Goal: Task Accomplishment & Management: Complete application form

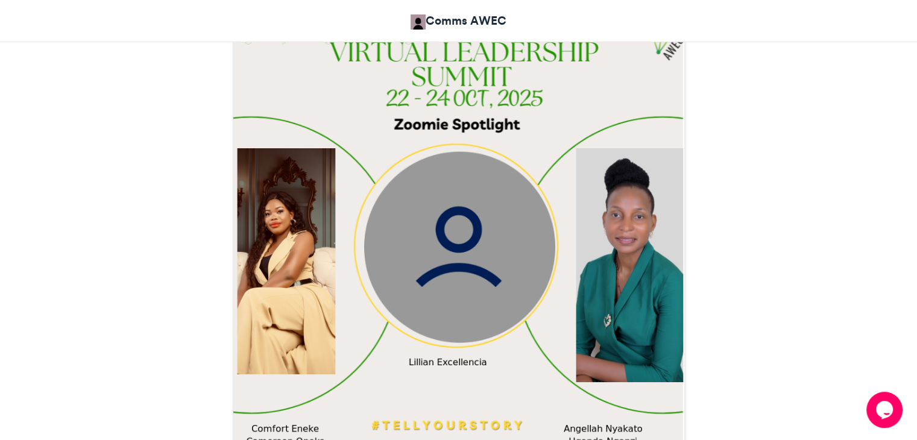
click at [526, 219] on img at bounding box center [458, 242] width 451 height 451
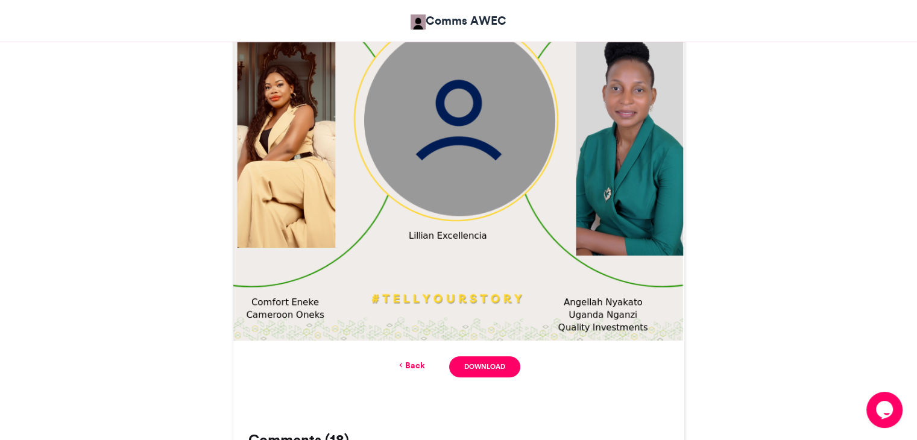
scroll to position [481, 0]
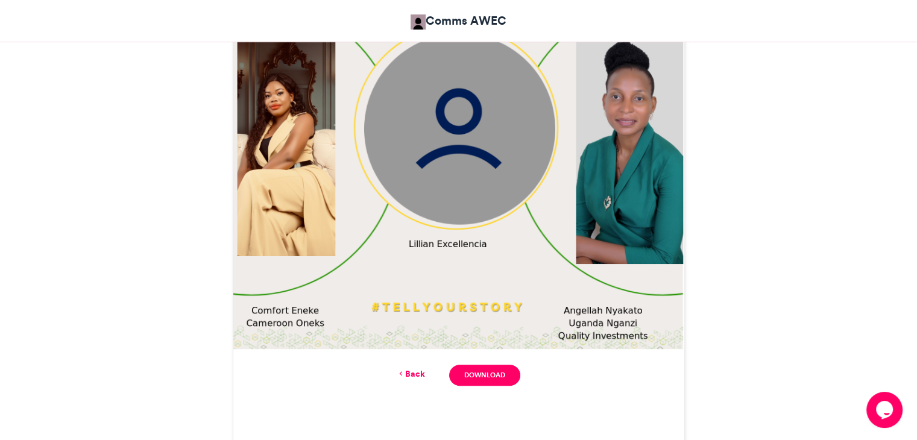
click at [414, 376] on link "Back" at bounding box center [411, 374] width 28 height 13
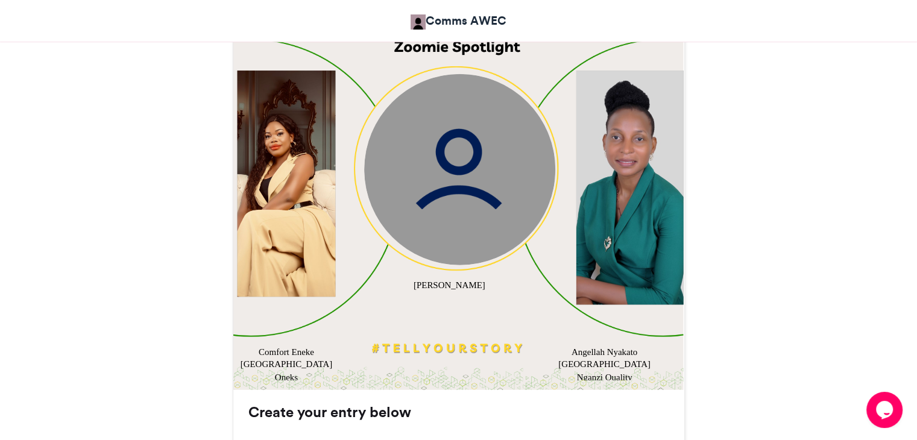
scroll to position [431, 0]
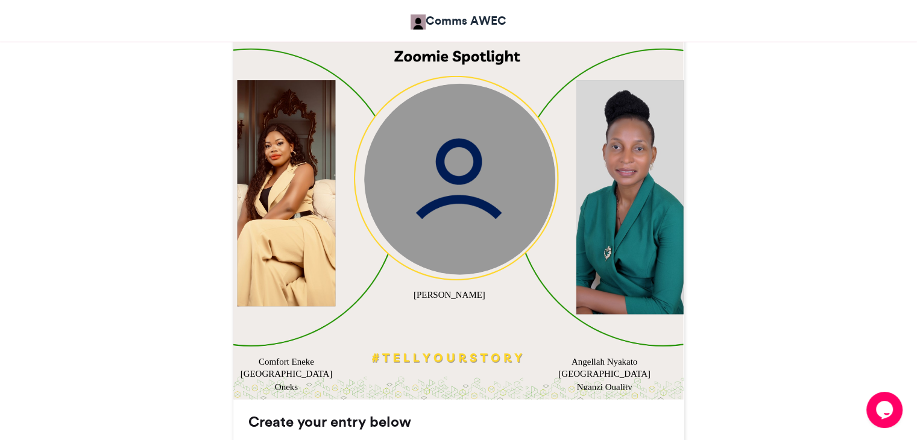
click at [472, 206] on img at bounding box center [459, 178] width 191 height 191
click at [450, 295] on div "[PERSON_NAME]" at bounding box center [449, 295] width 98 height 13
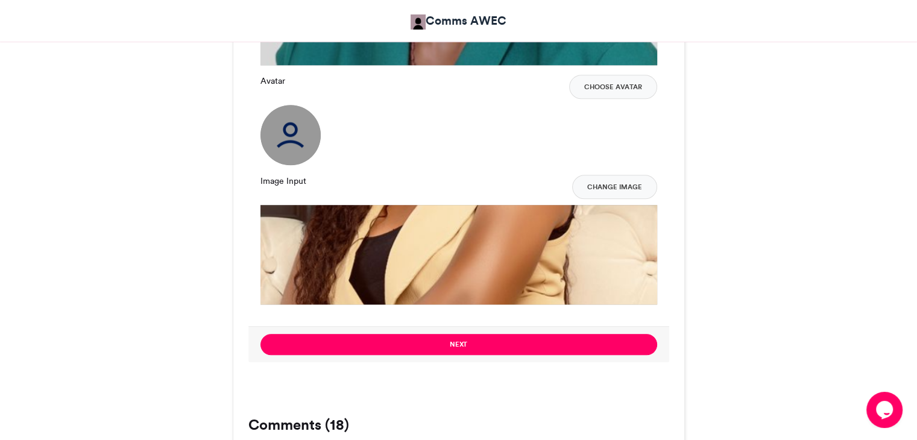
scroll to position [1305, 0]
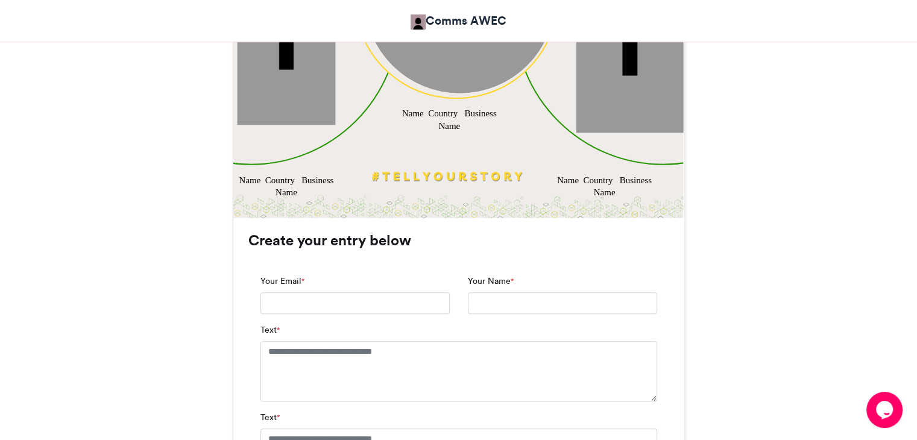
scroll to position [622, 0]
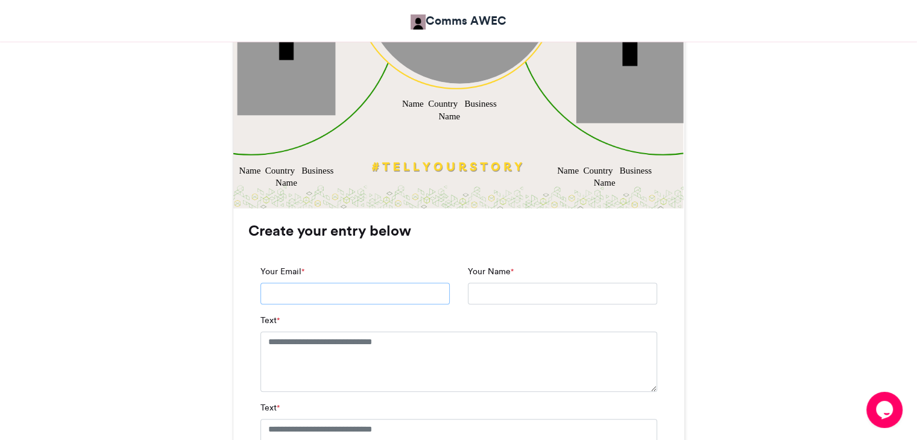
click at [336, 293] on input "Your Email *" at bounding box center [354, 294] width 189 height 22
type input "**********"
click at [302, 349] on textarea "Text *" at bounding box center [458, 362] width 397 height 60
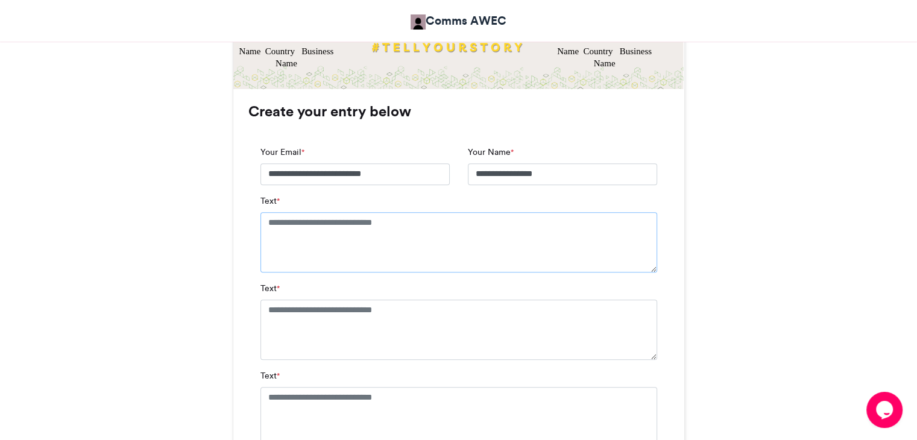
scroll to position [739, 0]
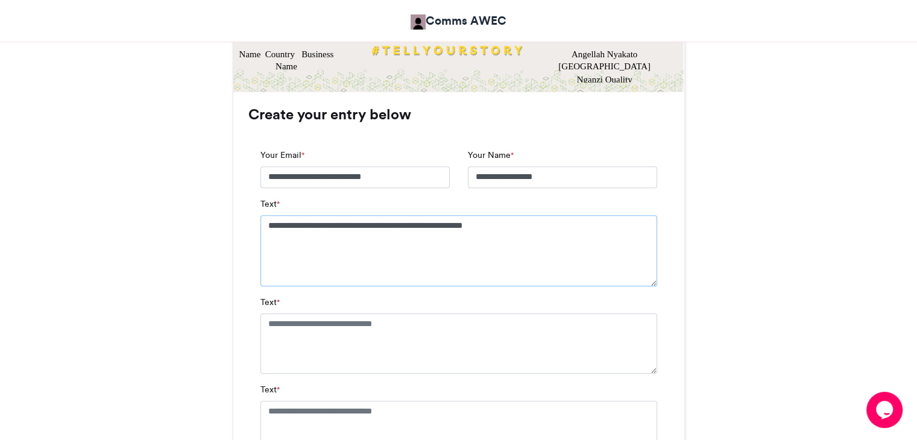
type textarea "**********"
click at [293, 324] on textarea "Text *" at bounding box center [458, 344] width 397 height 60
paste textarea "**********"
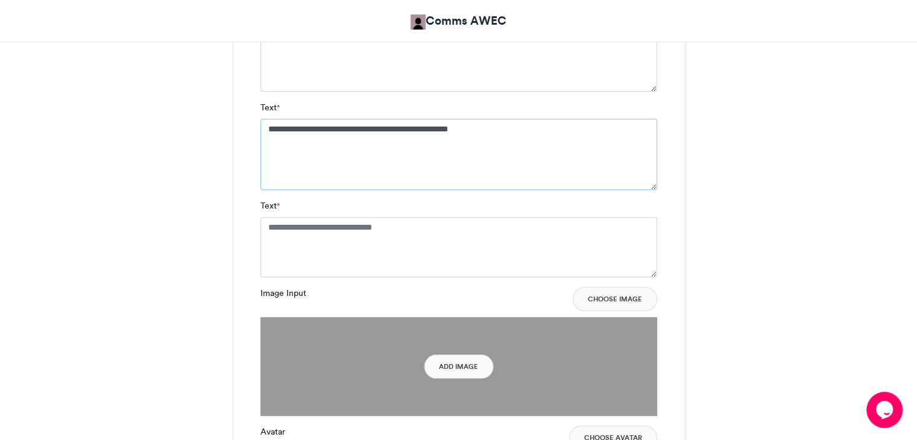
scroll to position [940, 0]
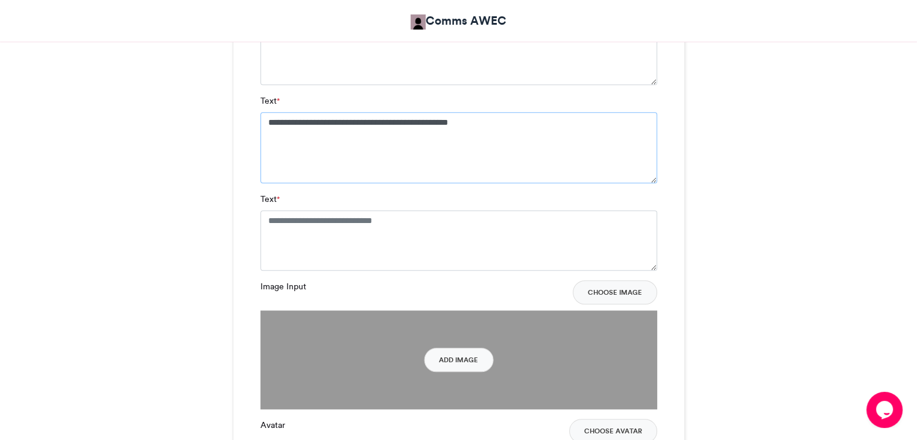
type textarea "**********"
click at [327, 226] on textarea "Text *" at bounding box center [458, 240] width 397 height 60
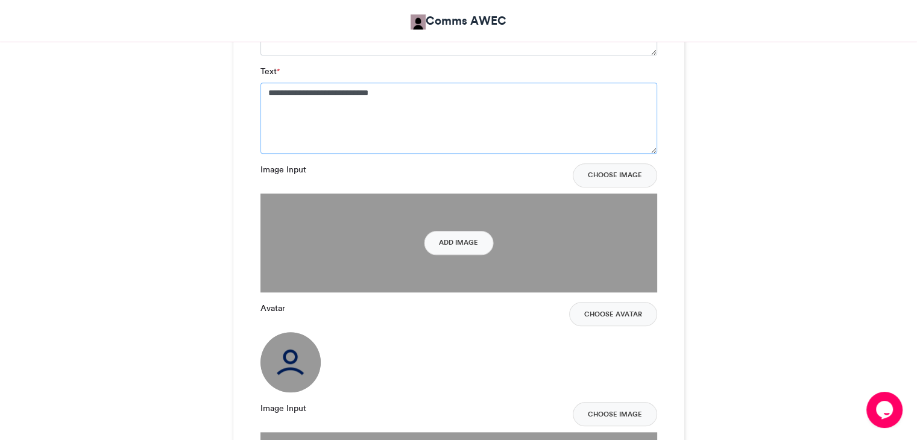
scroll to position [1055, 0]
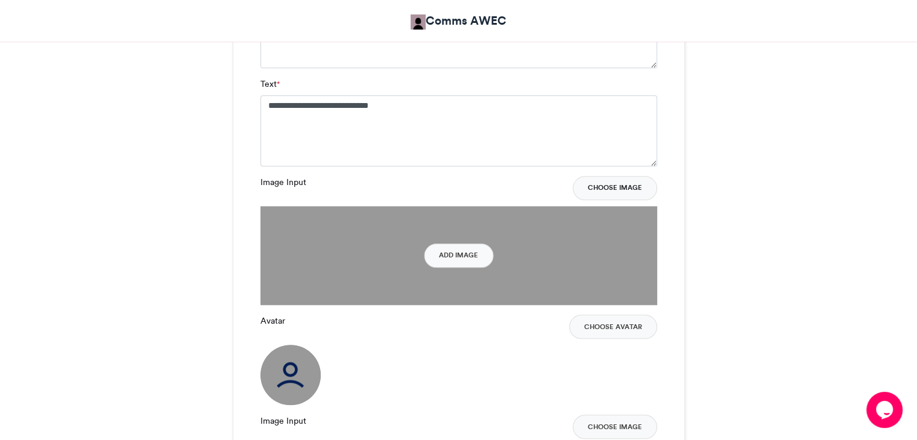
click at [616, 189] on button "Choose Image" at bounding box center [615, 188] width 84 height 24
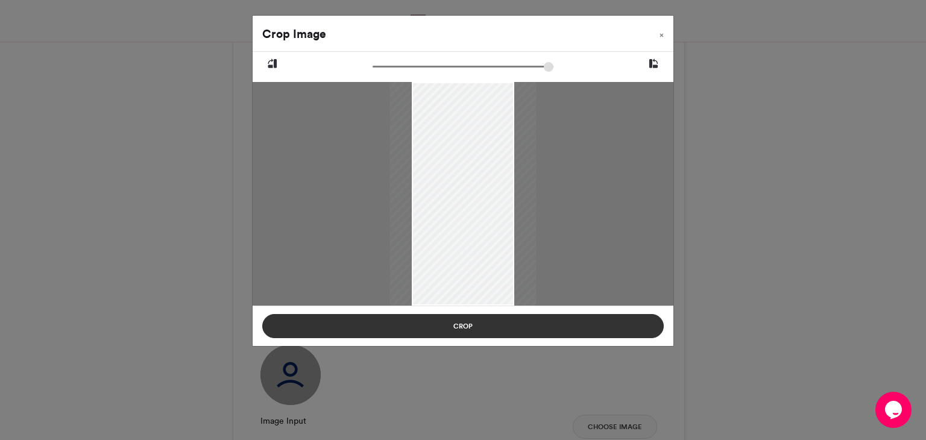
click at [491, 324] on button "Crop" at bounding box center [463, 326] width 402 height 24
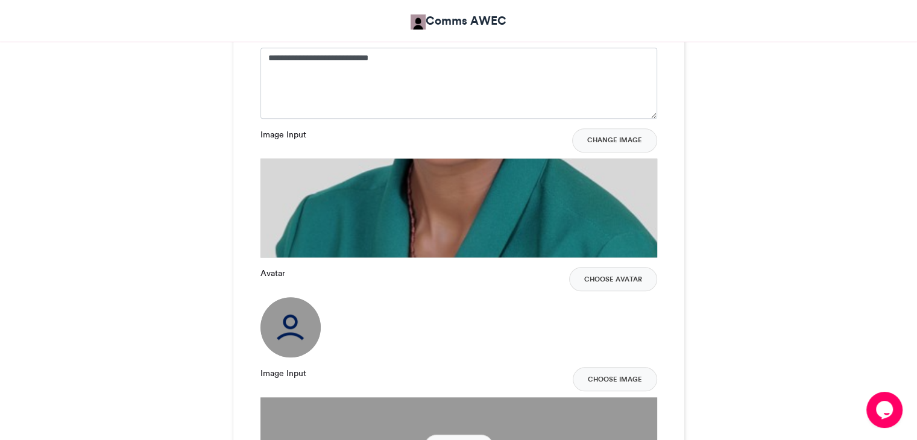
scroll to position [1079, 0]
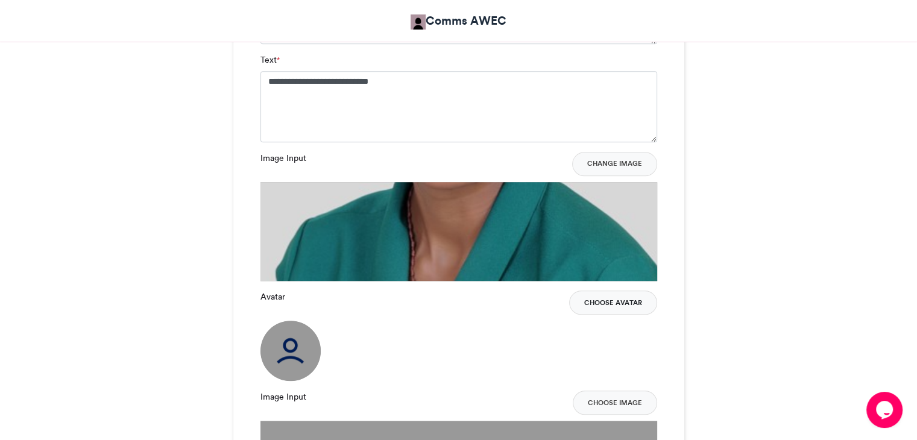
click at [607, 303] on button "Choose Avatar" at bounding box center [613, 303] width 88 height 24
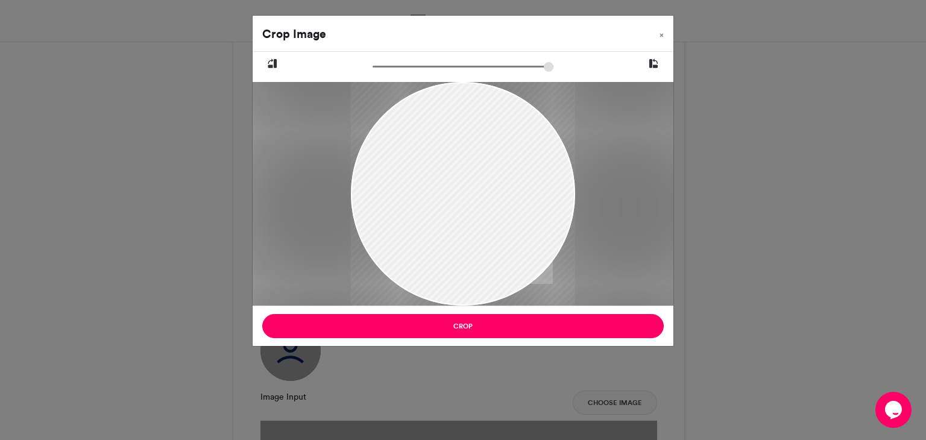
click at [498, 83] on div at bounding box center [463, 194] width 224 height 336
drag, startPoint x: 486, startPoint y: 86, endPoint x: 473, endPoint y: 115, distance: 31.3
click at [473, 115] on div at bounding box center [463, 223] width 224 height 336
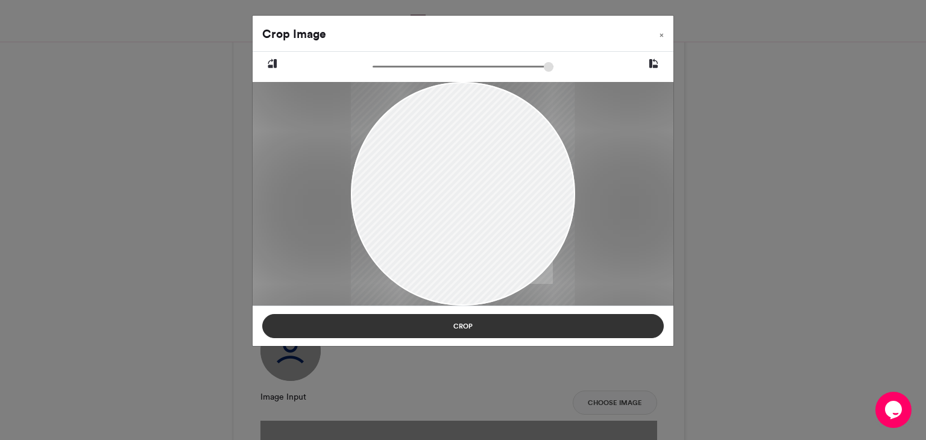
click at [467, 329] on button "Crop" at bounding box center [463, 326] width 402 height 24
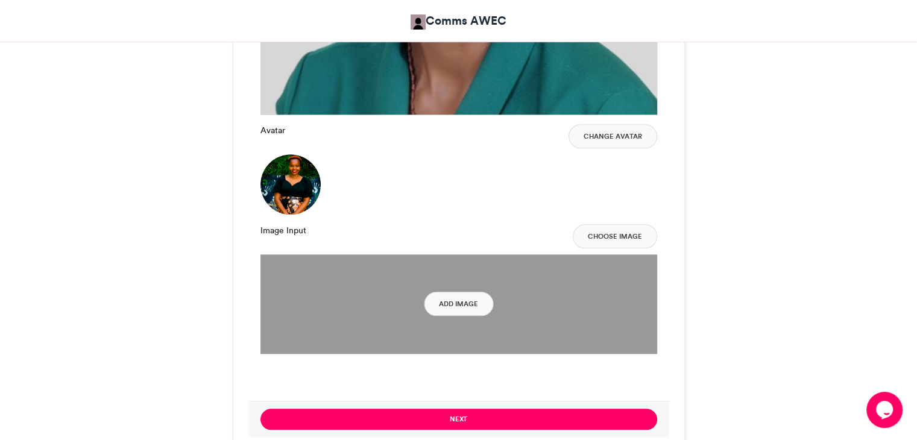
scroll to position [1252, 0]
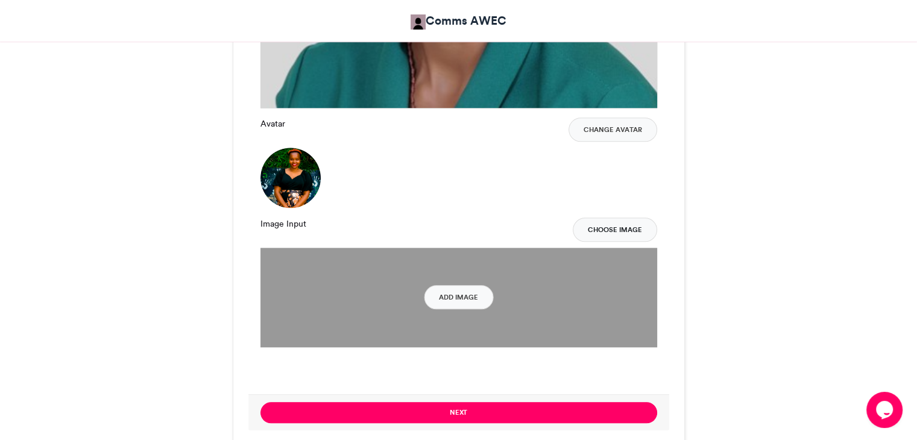
click at [606, 230] on button "Choose Image" at bounding box center [615, 230] width 84 height 24
click at [613, 231] on button "Choose Image" at bounding box center [615, 230] width 84 height 24
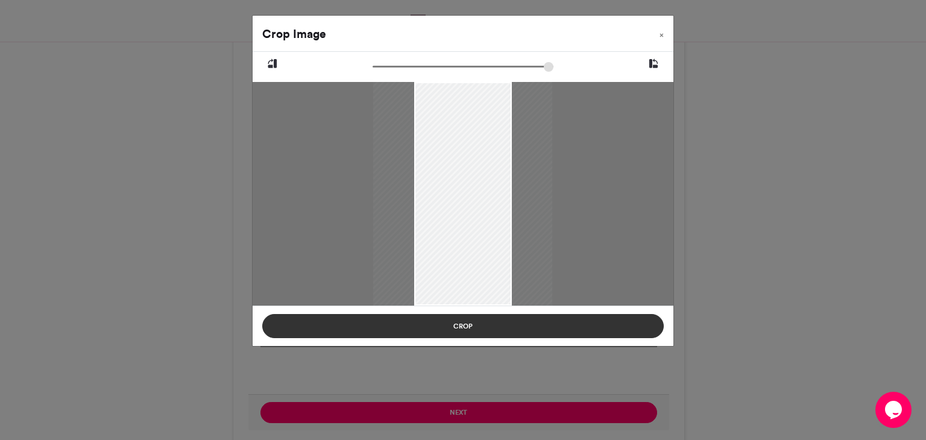
click at [468, 327] on button "Crop" at bounding box center [463, 326] width 402 height 24
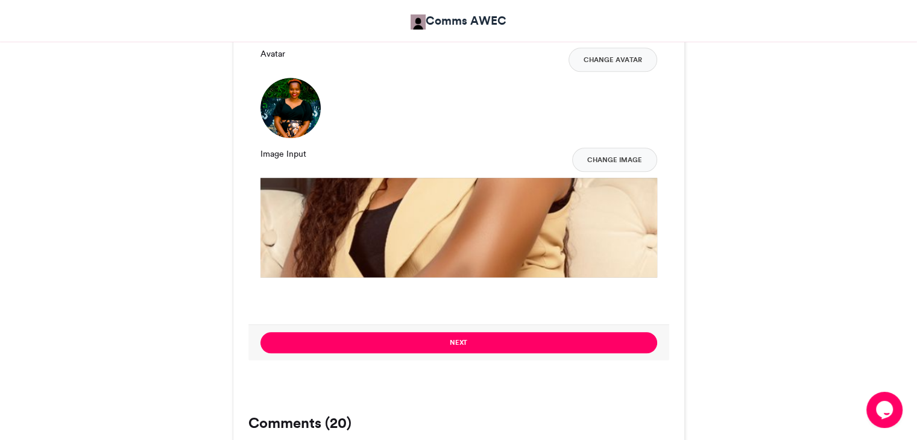
scroll to position [1345, 0]
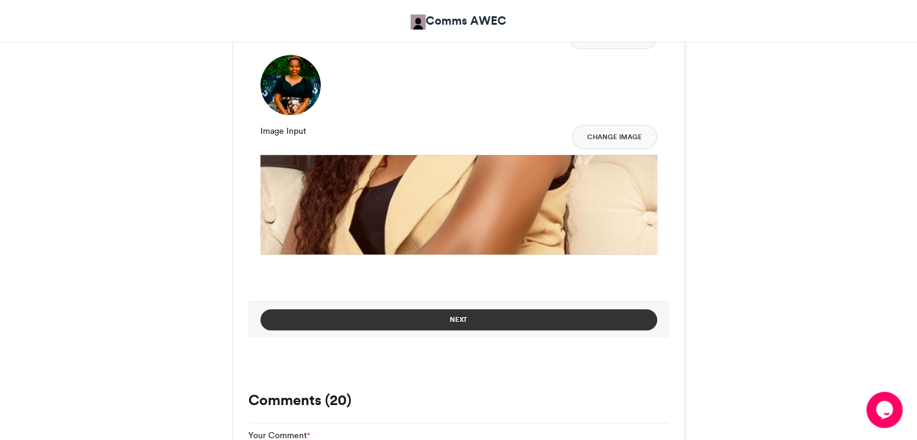
click at [459, 325] on button "Next" at bounding box center [458, 319] width 397 height 21
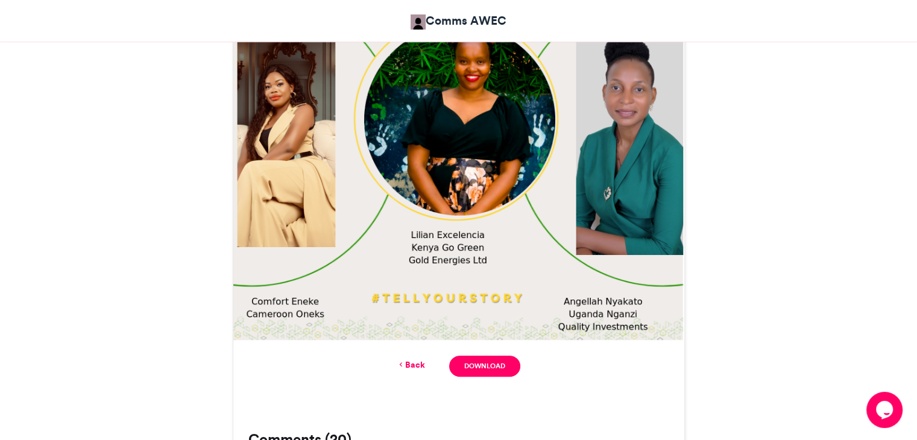
scroll to position [497, 0]
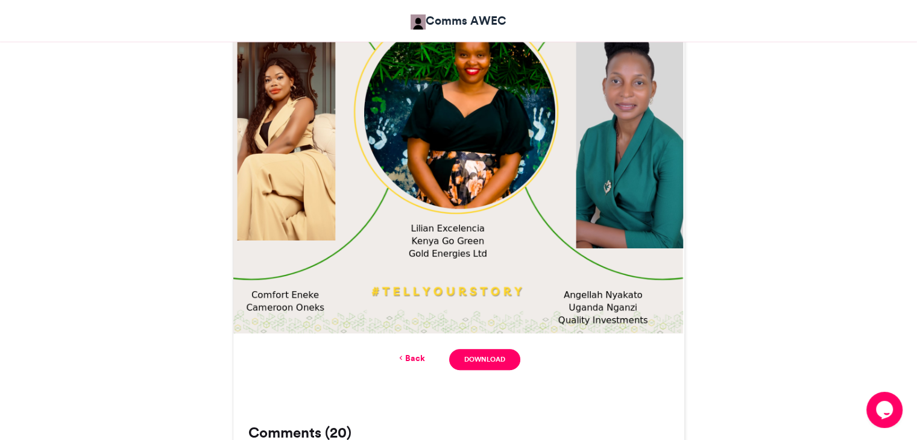
click at [420, 359] on link "Back" at bounding box center [411, 358] width 28 height 13
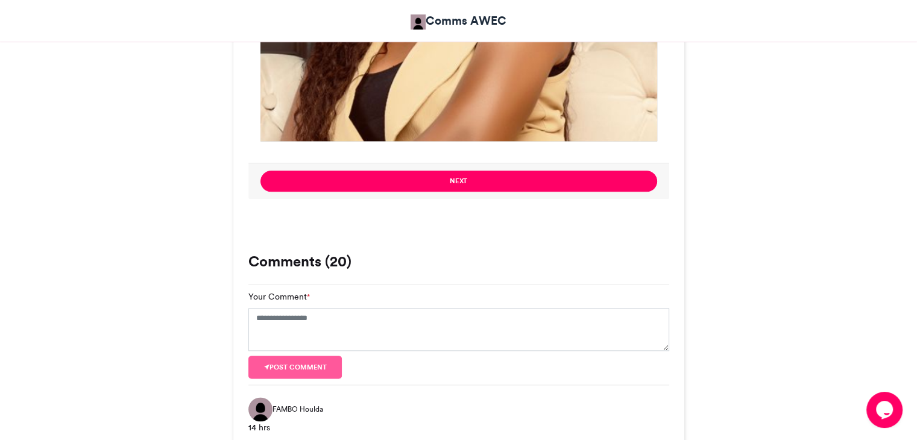
scroll to position [1462, 0]
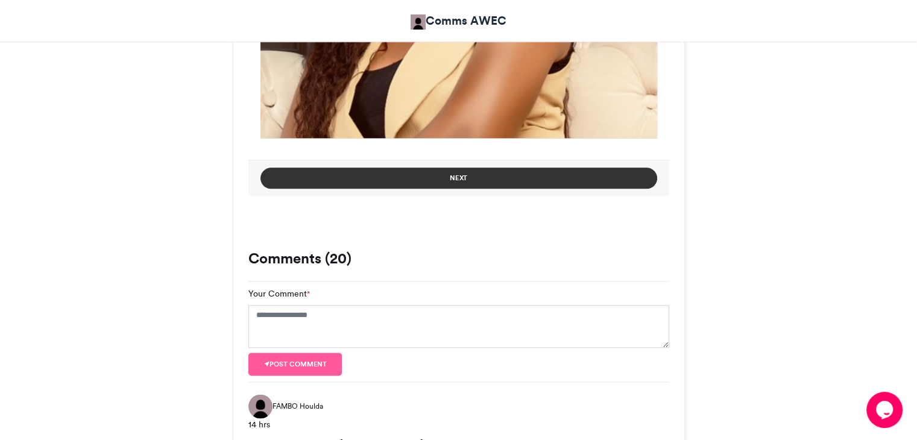
click at [458, 177] on button "Next" at bounding box center [458, 178] width 397 height 21
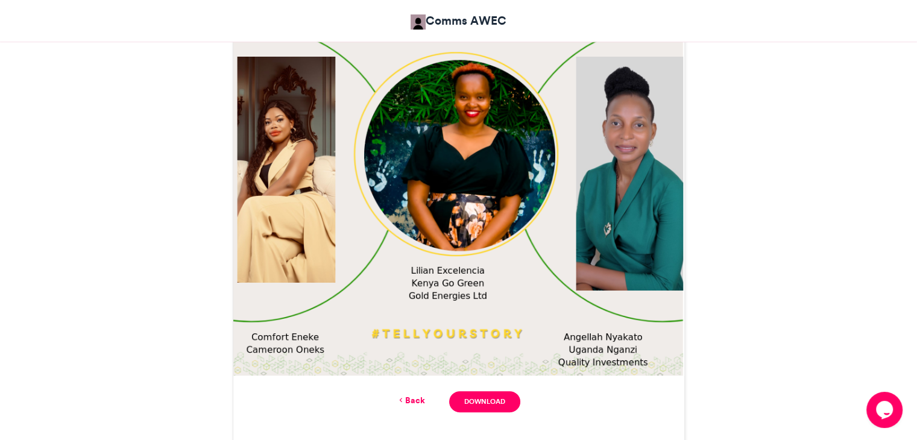
scroll to position [454, 0]
click at [483, 397] on link "Download" at bounding box center [484, 402] width 71 height 21
click at [412, 400] on link "Back" at bounding box center [411, 401] width 28 height 13
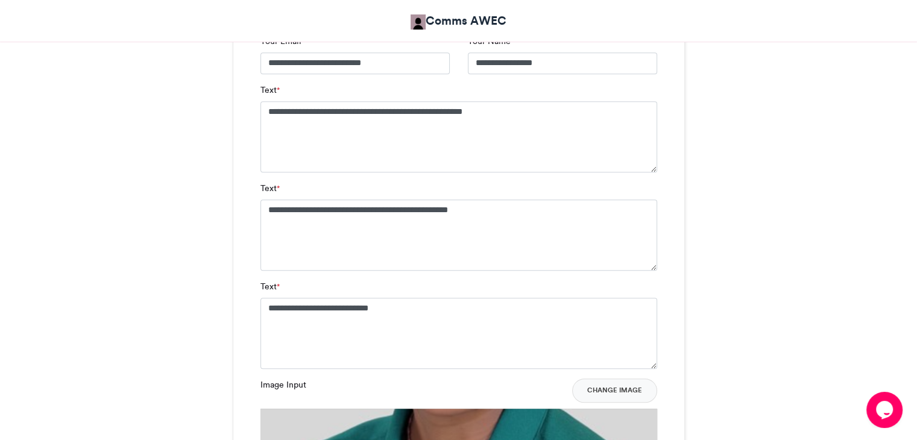
scroll to position [865, 0]
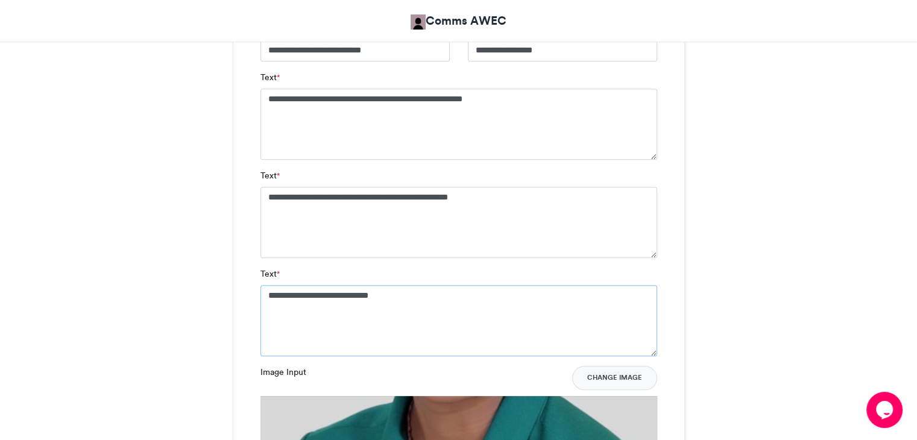
click at [398, 294] on textarea "**********" at bounding box center [458, 320] width 397 height 71
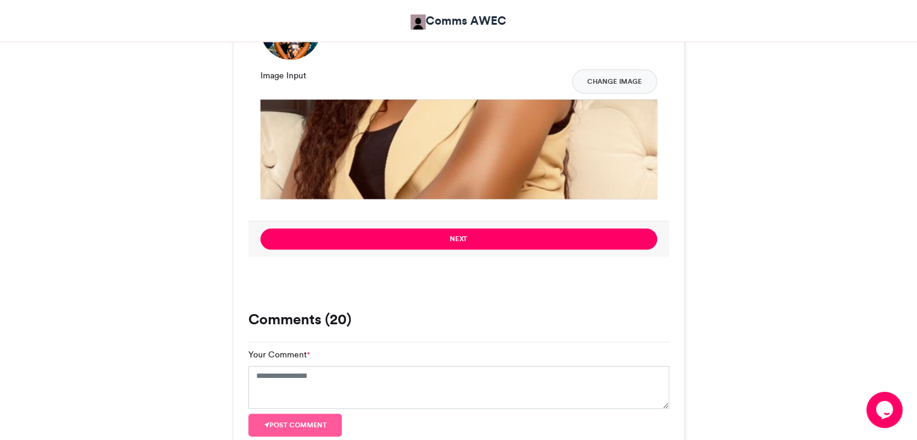
scroll to position [1413, 0]
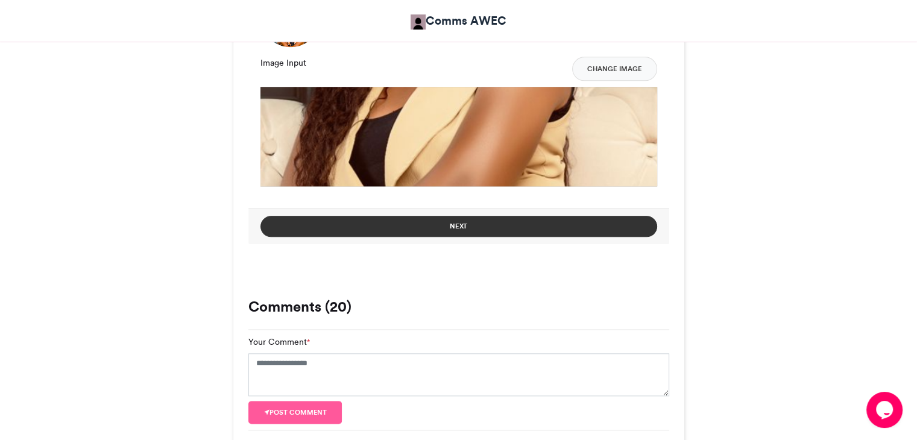
click at [454, 225] on button "Next" at bounding box center [458, 226] width 397 height 21
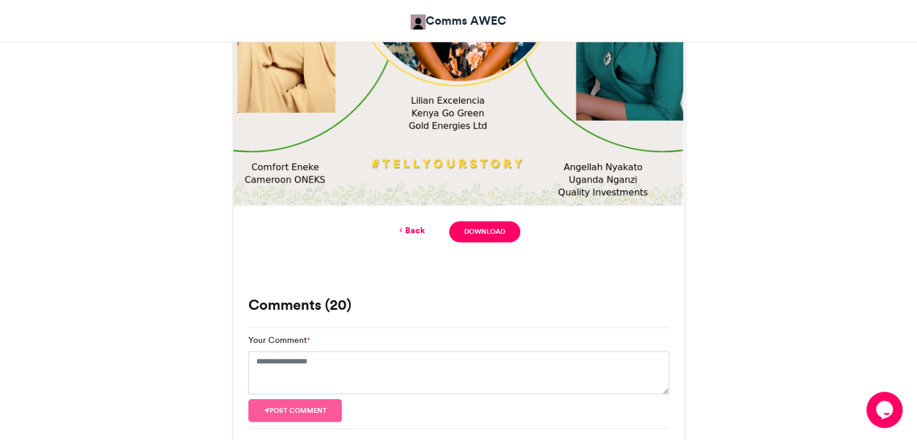
scroll to position [627, 0]
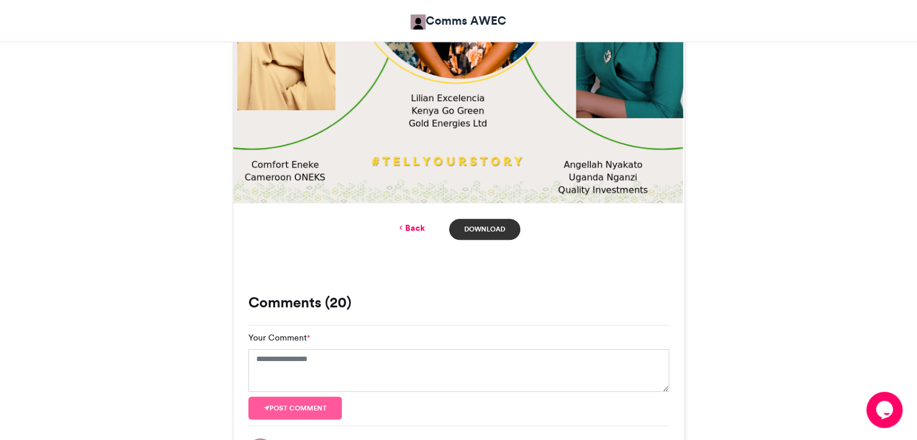
click at [498, 229] on link "Download" at bounding box center [484, 229] width 71 height 21
click at [411, 229] on link "Back" at bounding box center [411, 228] width 28 height 13
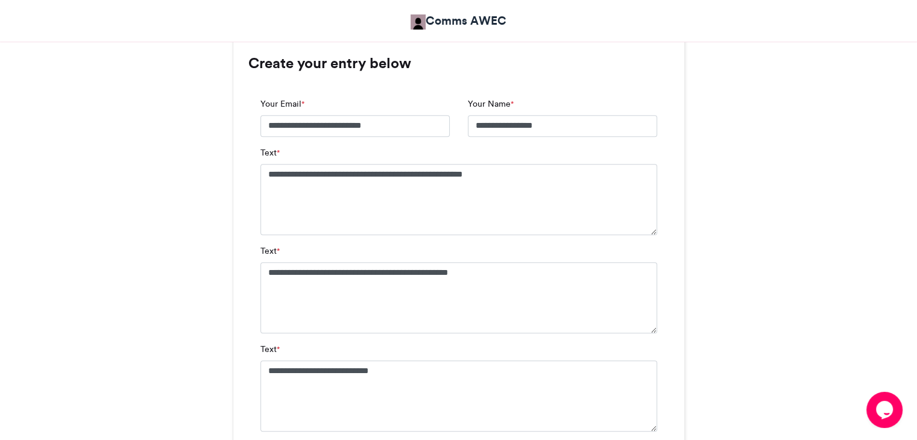
scroll to position [782, 0]
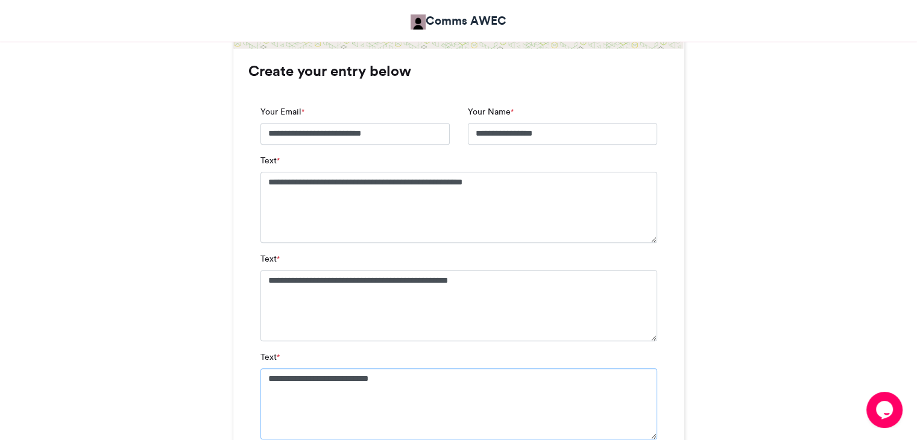
click at [371, 378] on textarea "**********" at bounding box center [458, 403] width 397 height 71
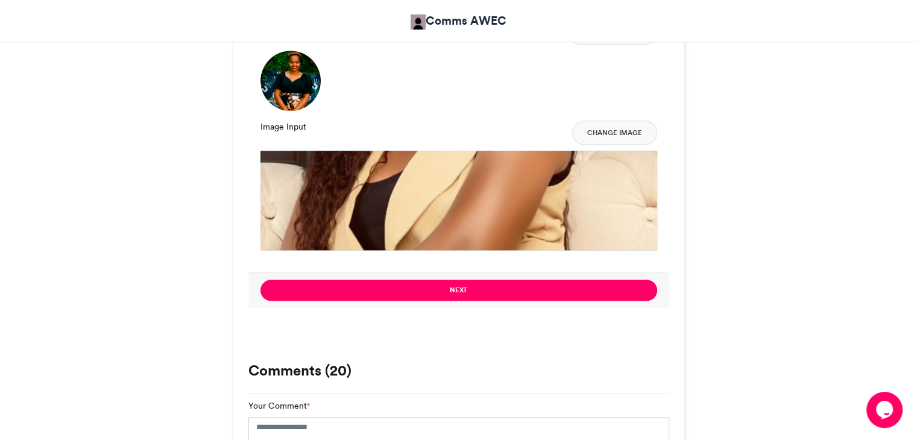
scroll to position [1346, 0]
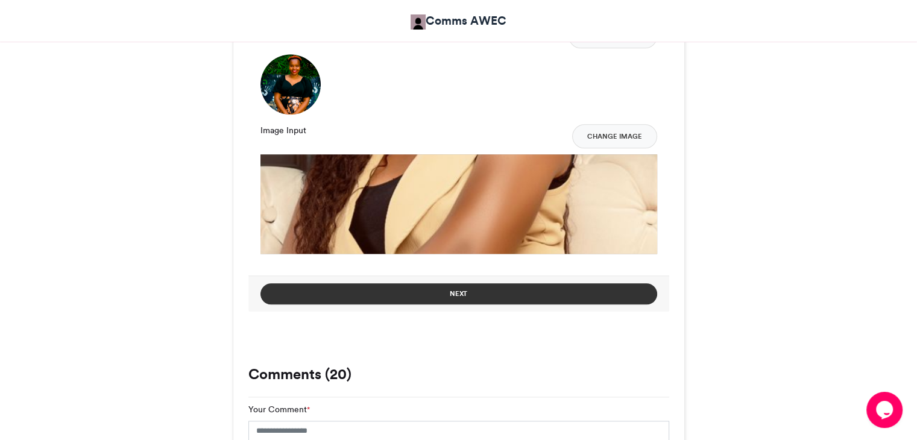
type textarea "**********"
click at [461, 291] on button "Next" at bounding box center [458, 293] width 397 height 21
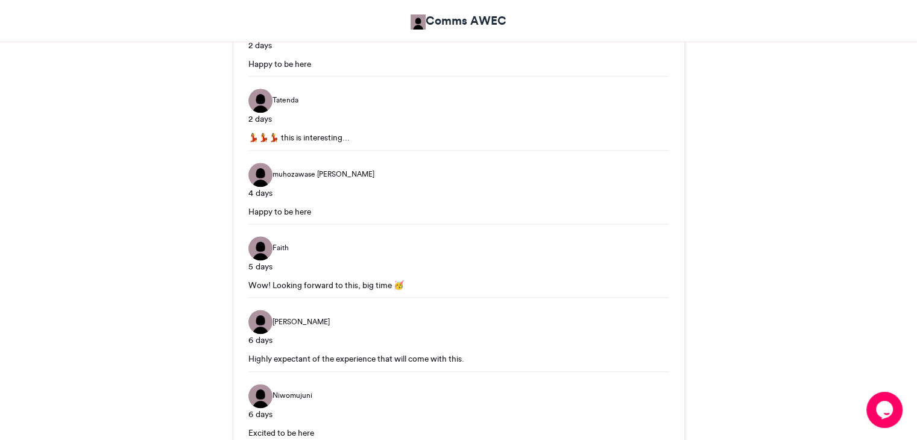
scroll to position [556, 0]
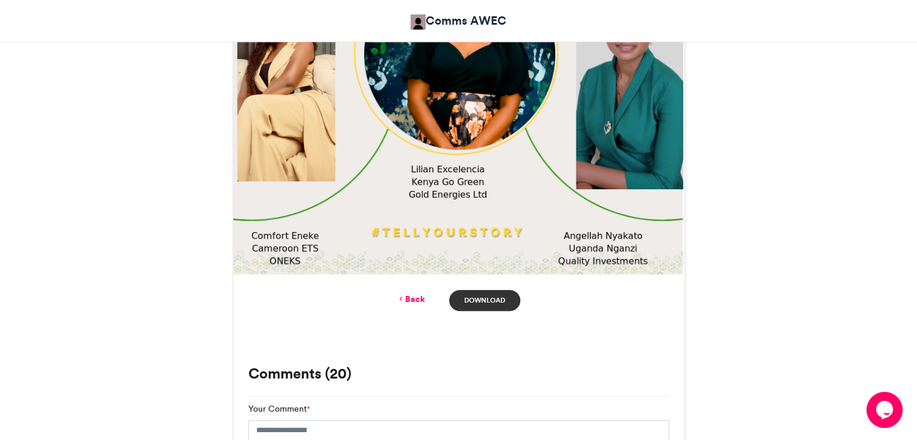
click at [488, 300] on link "Download" at bounding box center [484, 300] width 71 height 21
